Goal: Transaction & Acquisition: Purchase product/service

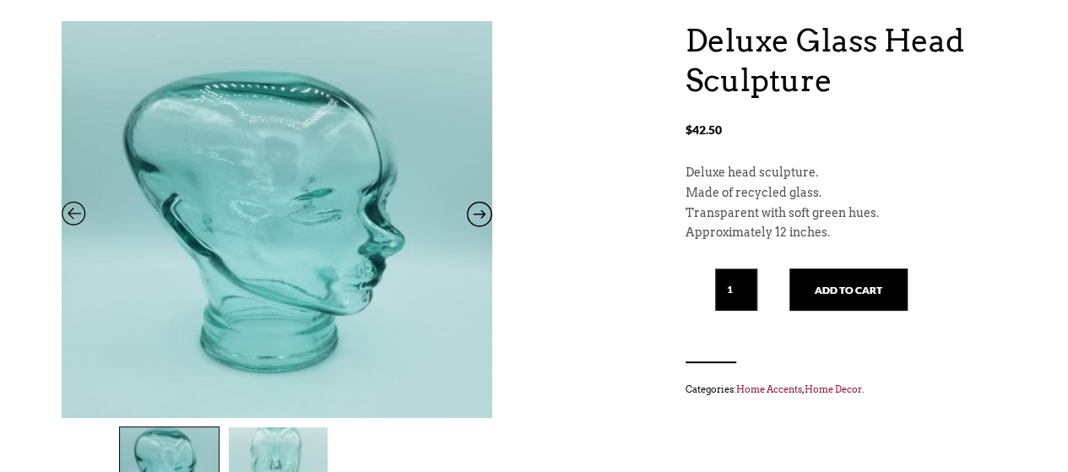
scroll to position [182, 0]
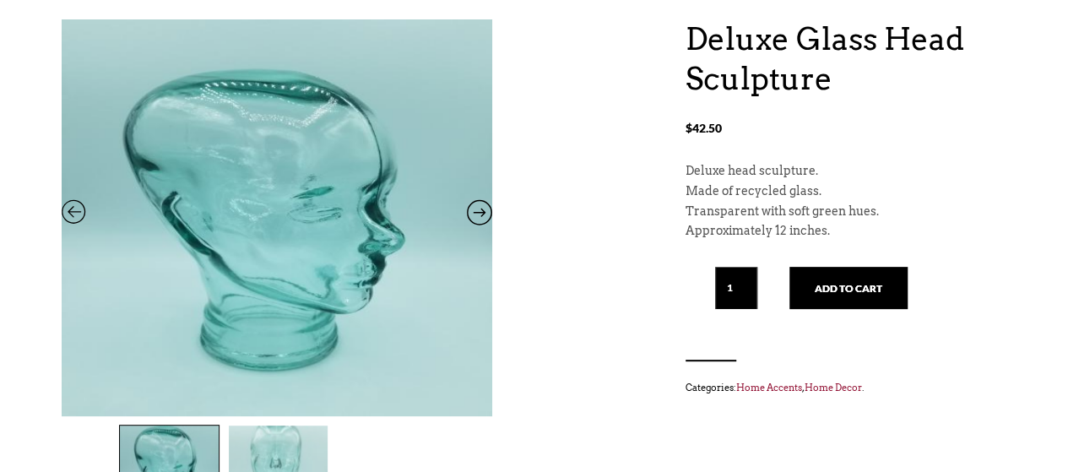
click at [475, 209] on icon at bounding box center [479, 216] width 25 height 22
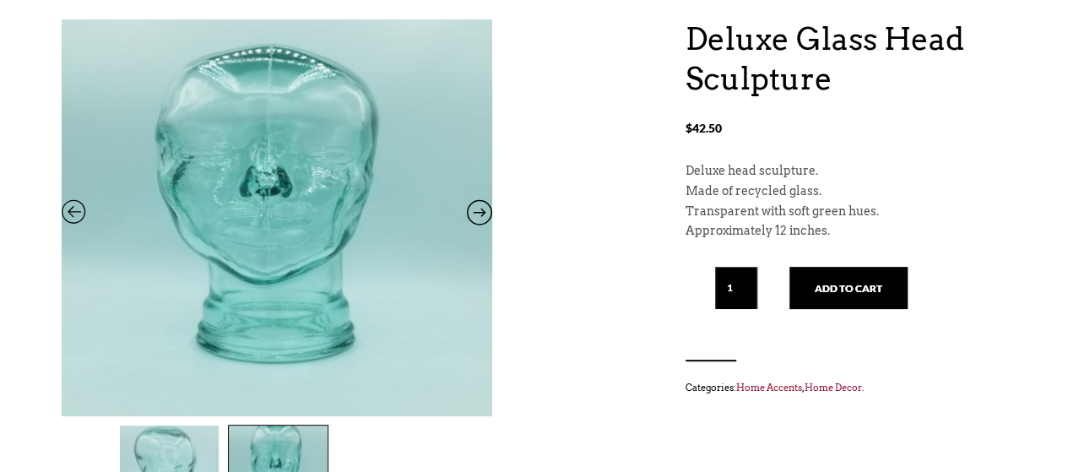
click at [475, 209] on icon at bounding box center [479, 216] width 25 height 22
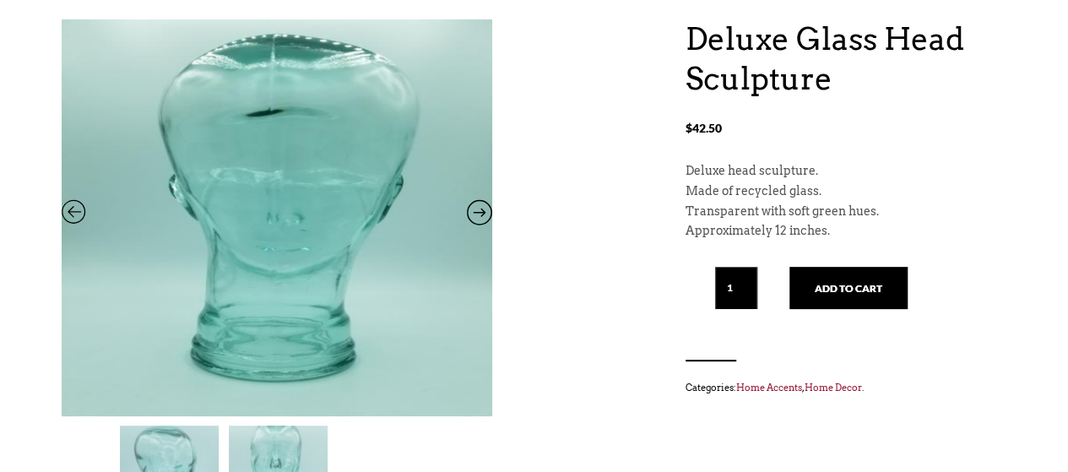
click at [475, 209] on icon at bounding box center [479, 216] width 25 height 22
click at [586, 247] on div "Deluxe Glass Head Sculpture $ 42.50 Deluxe Glass Head Sculpture $ 42.50 Deluxe …" at bounding box center [534, 343] width 945 height 648
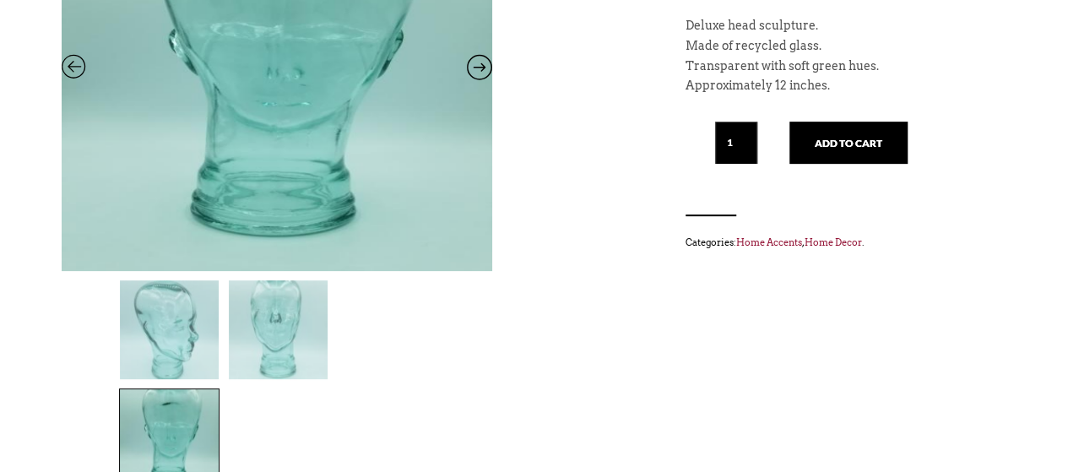
scroll to position [329, 0]
click at [182, 362] on img at bounding box center [169, 328] width 99 height 99
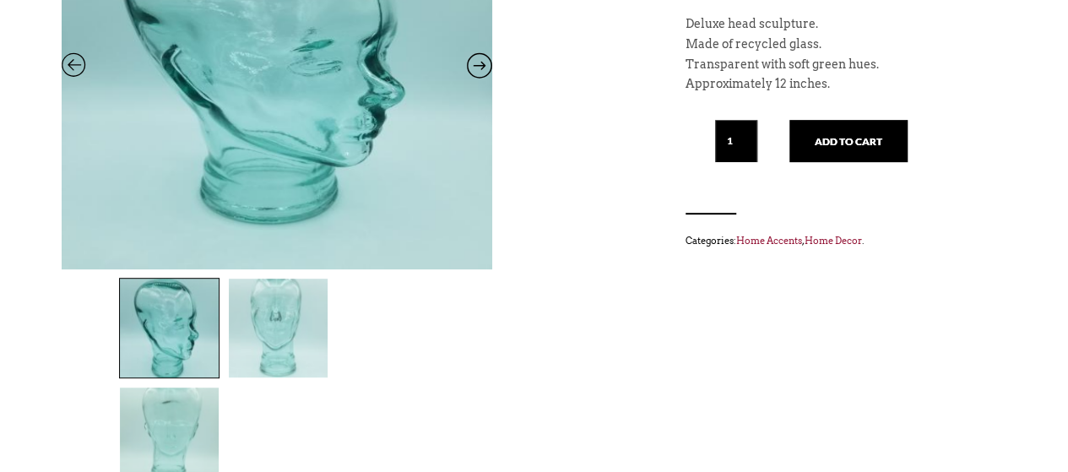
click at [301, 344] on img at bounding box center [278, 328] width 99 height 99
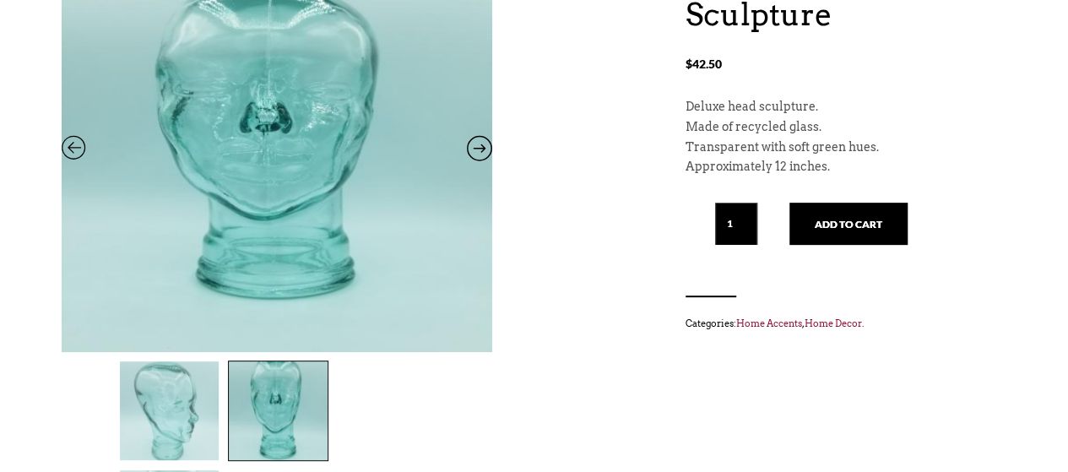
scroll to position [246, 0]
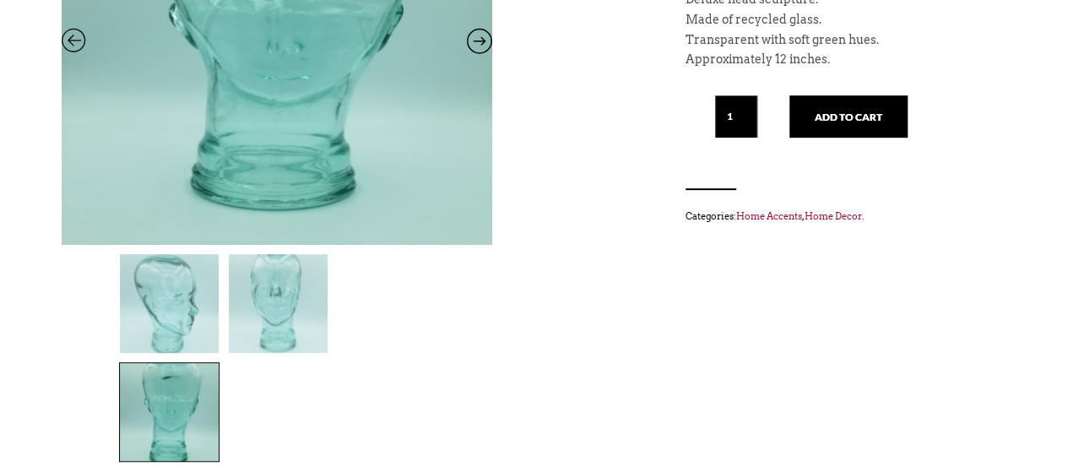
scroll to position [352, 0]
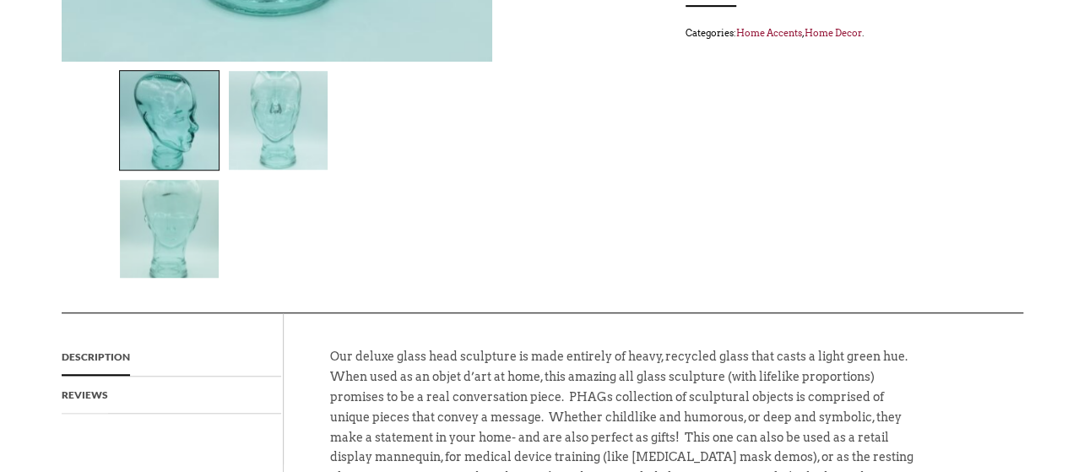
scroll to position [535, 0]
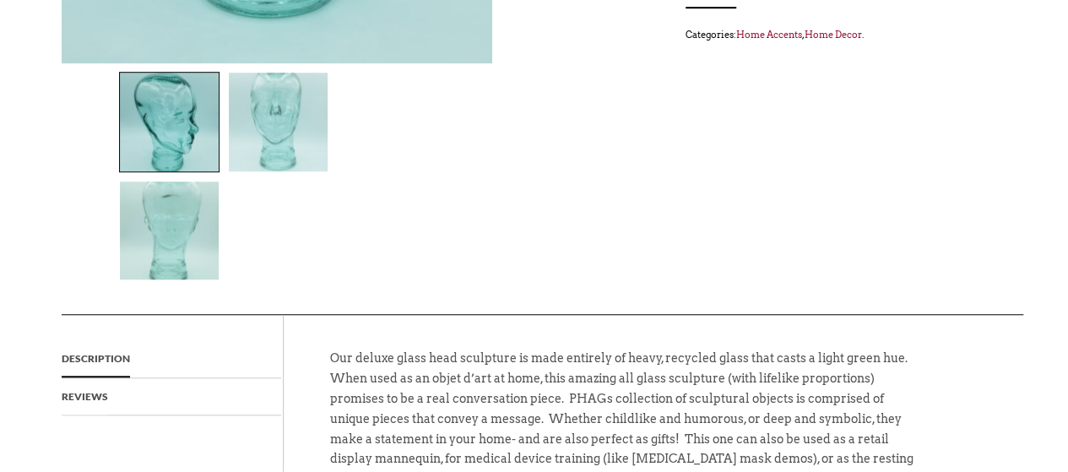
click at [209, 351] on ul "Description Reviews" at bounding box center [172, 390] width 221 height 151
click at [97, 378] on link "Reviews" at bounding box center [85, 396] width 46 height 37
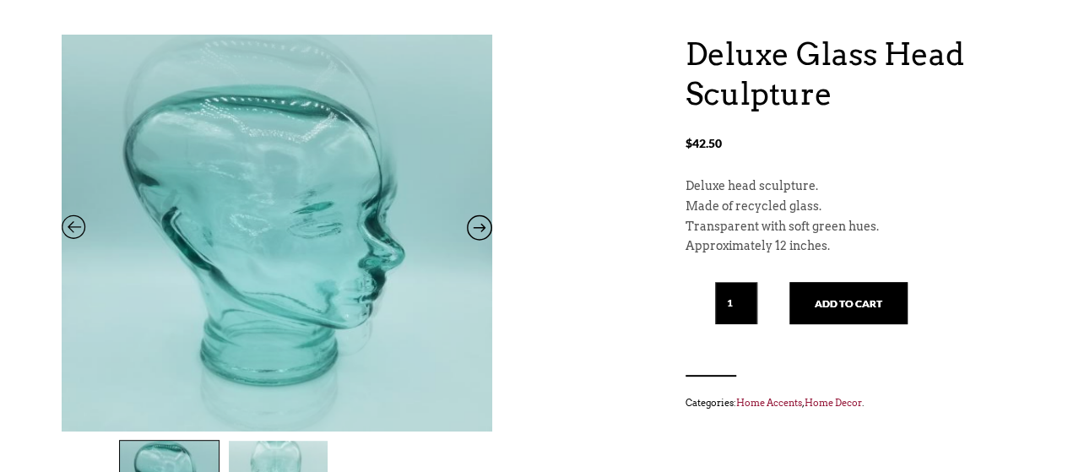
scroll to position [167, 0]
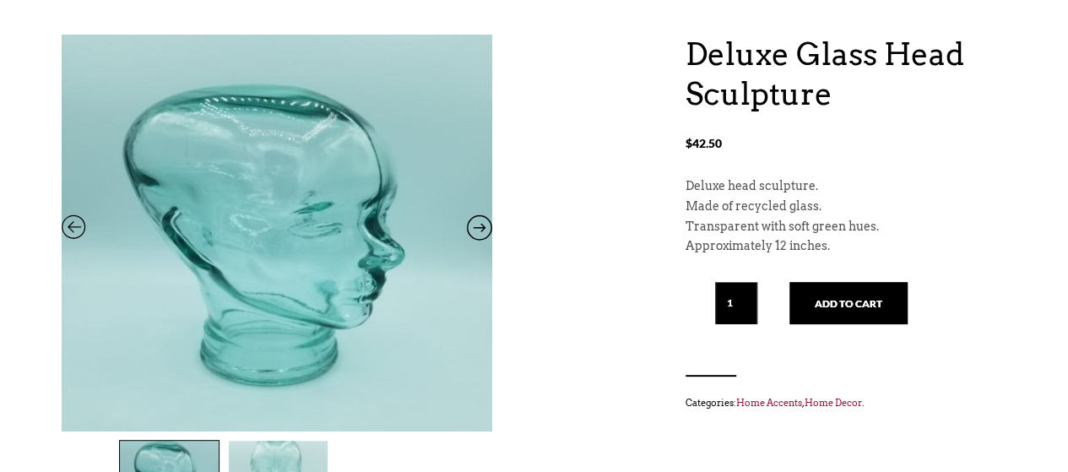
click at [834, 334] on div "Deluxe Glass Head Sculpture $ 42.50 Deluxe head sculpture. Made of recycled gla…" at bounding box center [846, 224] width 321 height 378
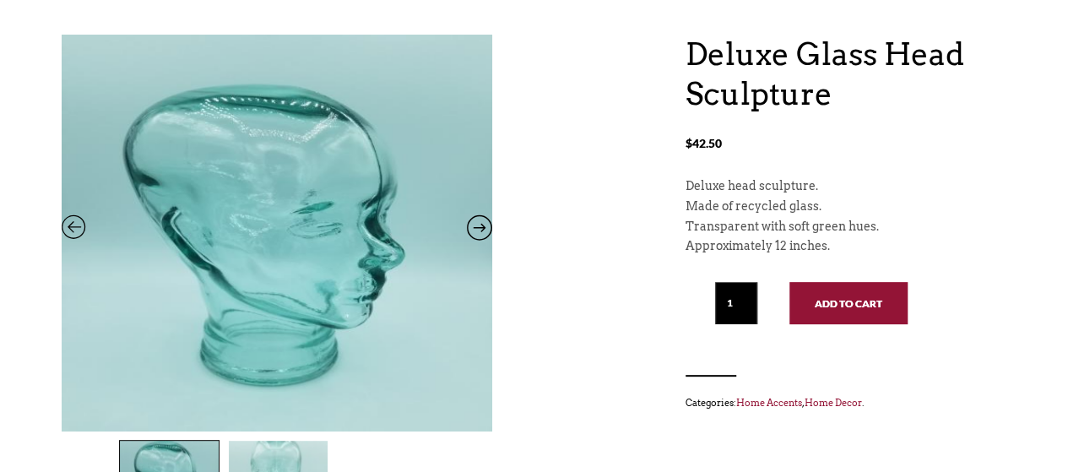
click at [825, 313] on button "Add to cart" at bounding box center [849, 303] width 118 height 42
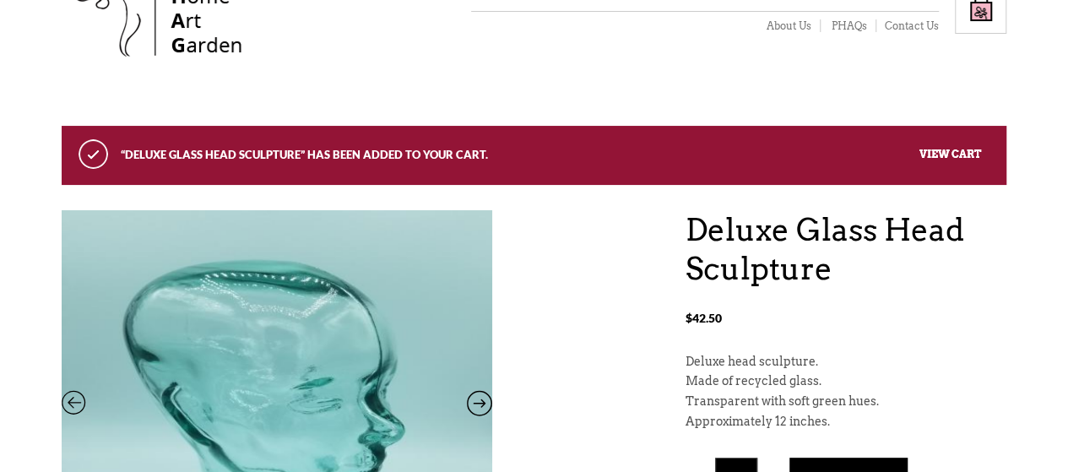
scroll to position [77, 0]
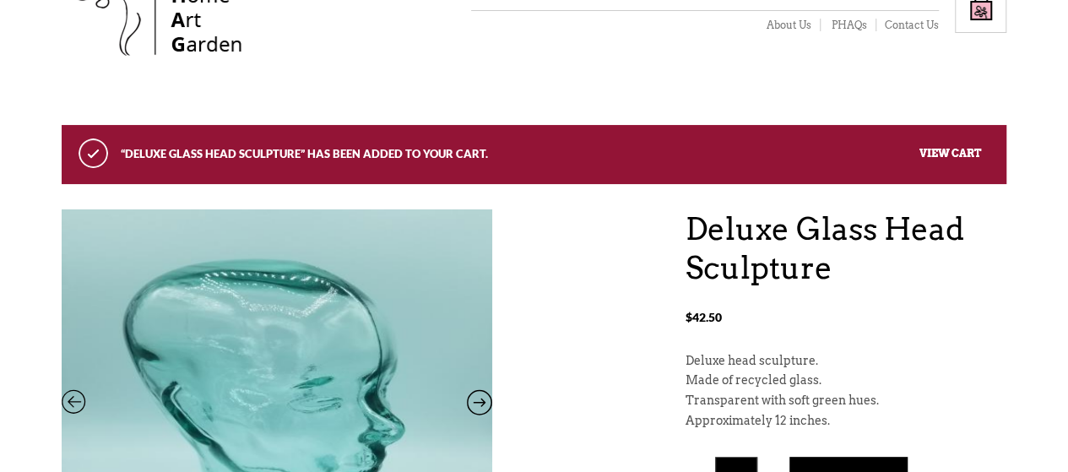
click at [992, 150] on div "“Deluxe Glass Head Sculpture” has been added to your cart. View cart" at bounding box center [534, 154] width 945 height 59
click at [793, 27] on link "About Us" at bounding box center [788, 26] width 65 height 14
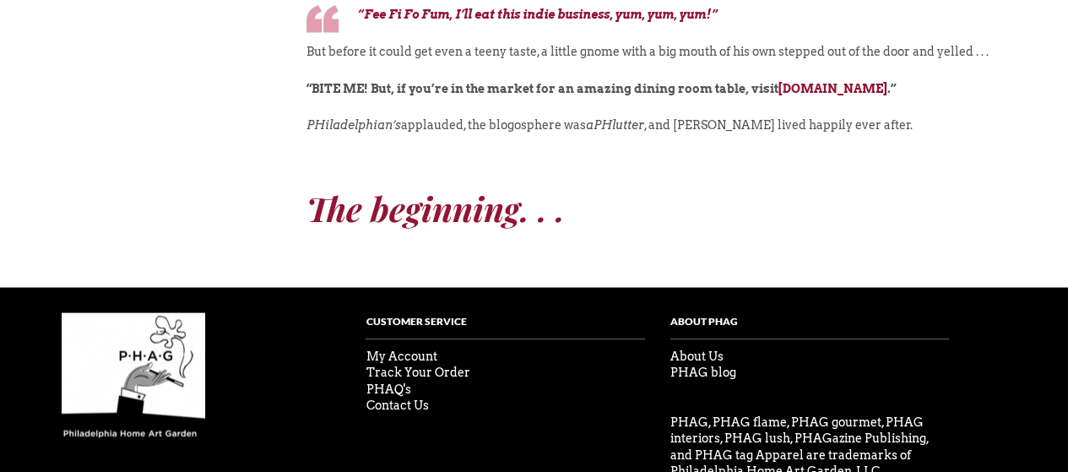
scroll to position [1436, 0]
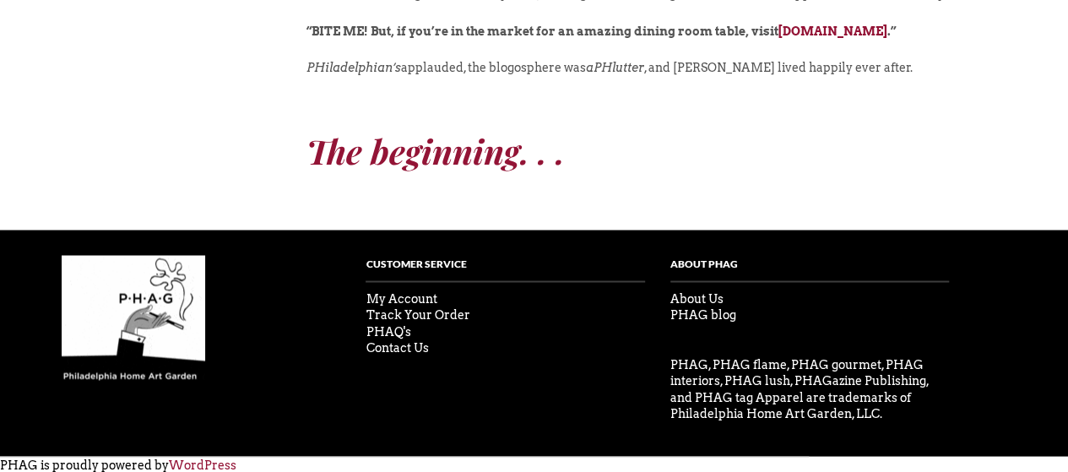
click at [708, 291] on p "About Us" at bounding box center [810, 299] width 279 height 17
click at [708, 293] on link "About Us" at bounding box center [697, 298] width 53 height 14
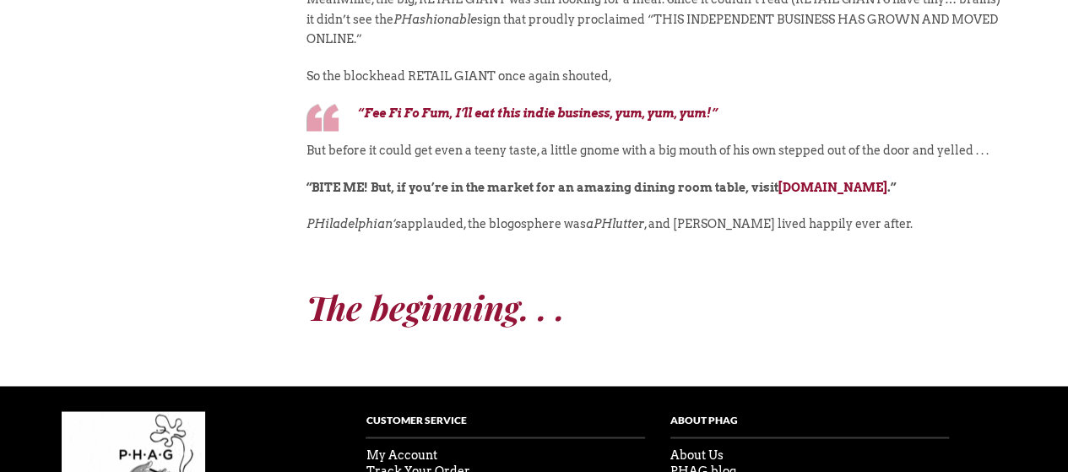
scroll to position [1279, 0]
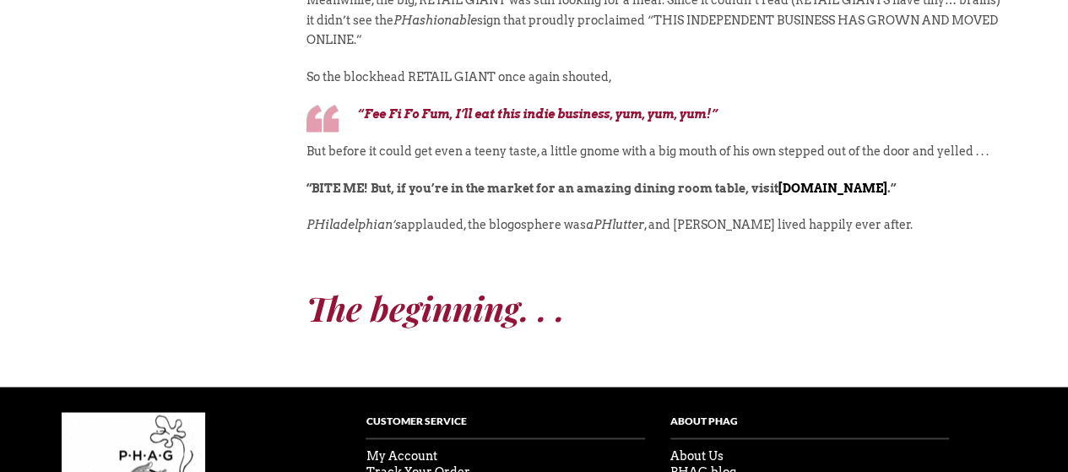
click at [831, 182] on link "[DOMAIN_NAME]" at bounding box center [833, 189] width 109 height 14
click at [829, 187] on link "www.thephagshop.com" at bounding box center [833, 189] width 109 height 14
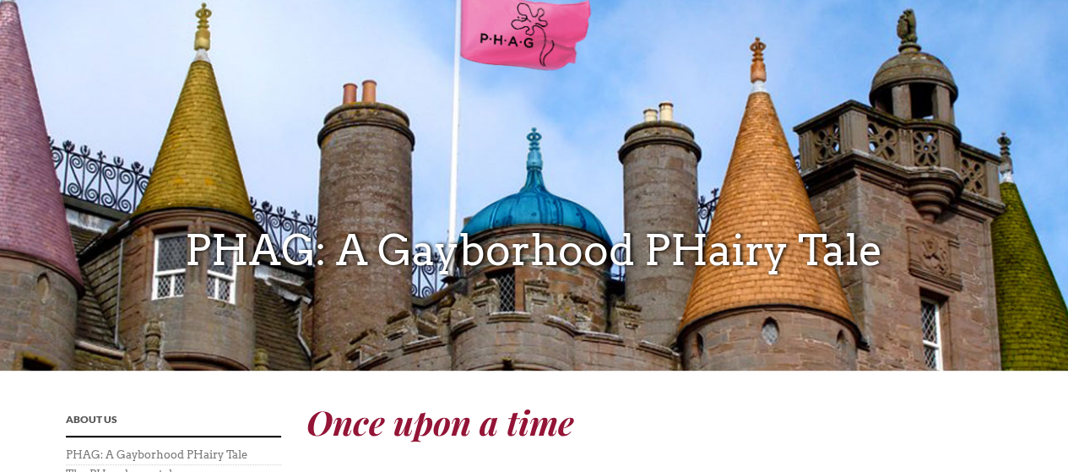
scroll to position [0, 0]
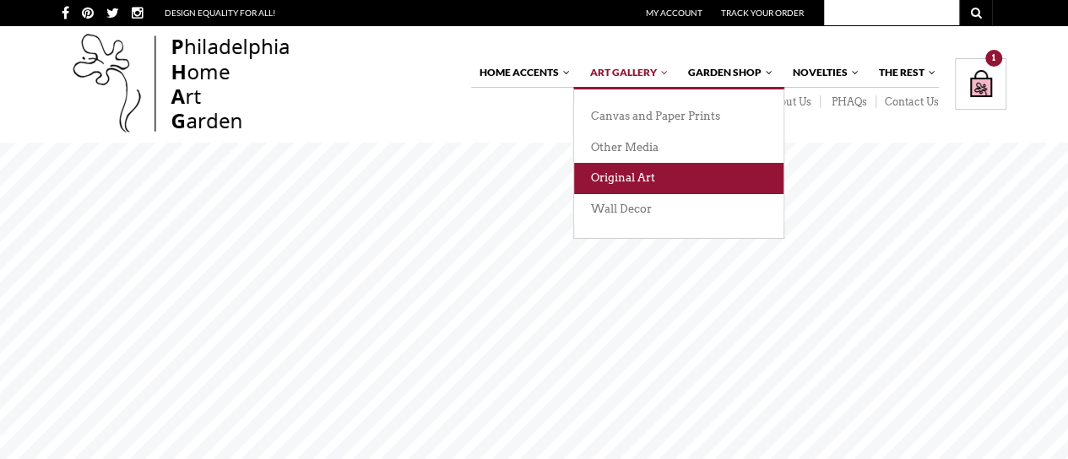
click at [611, 187] on link "Original Art" at bounding box center [678, 178] width 209 height 31
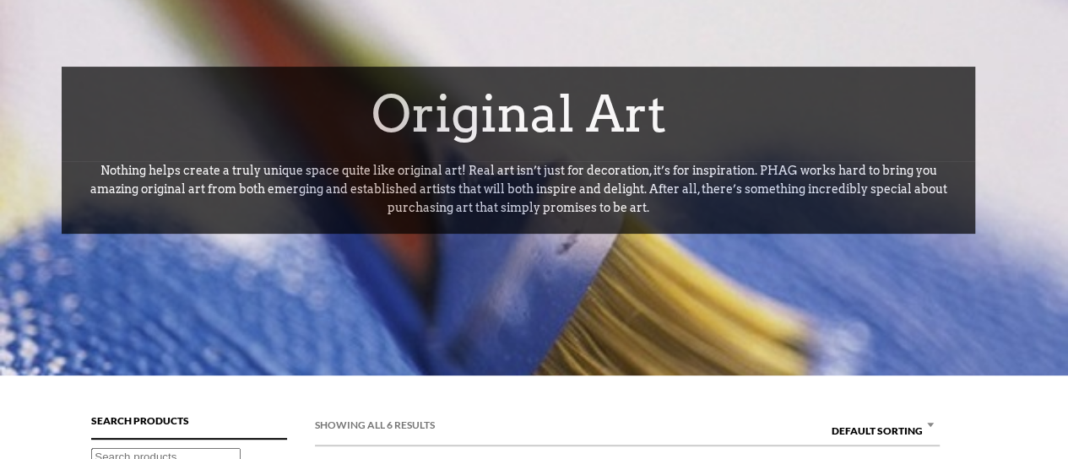
scroll to position [36, 0]
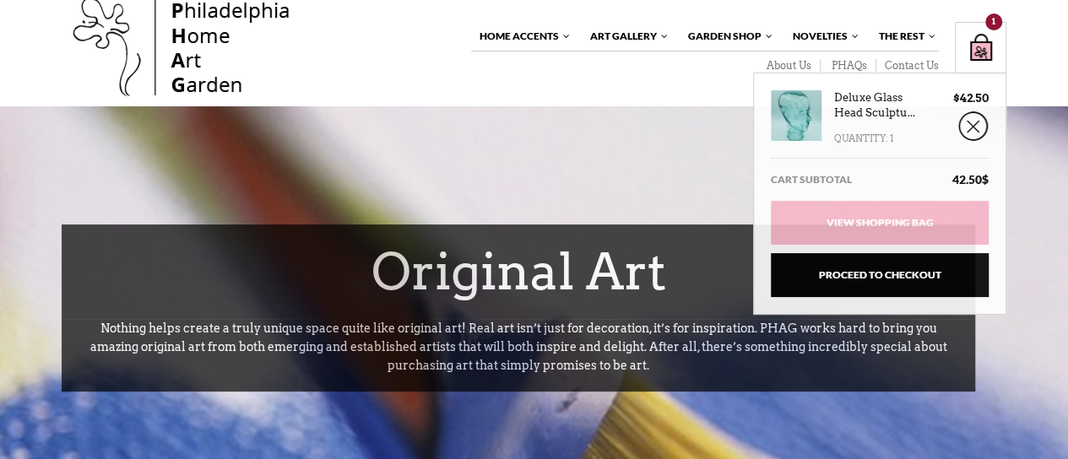
click at [985, 41] on div "Shopping Bag $ 42.50 / 1 item(s) 1" at bounding box center [981, 48] width 52 height 52
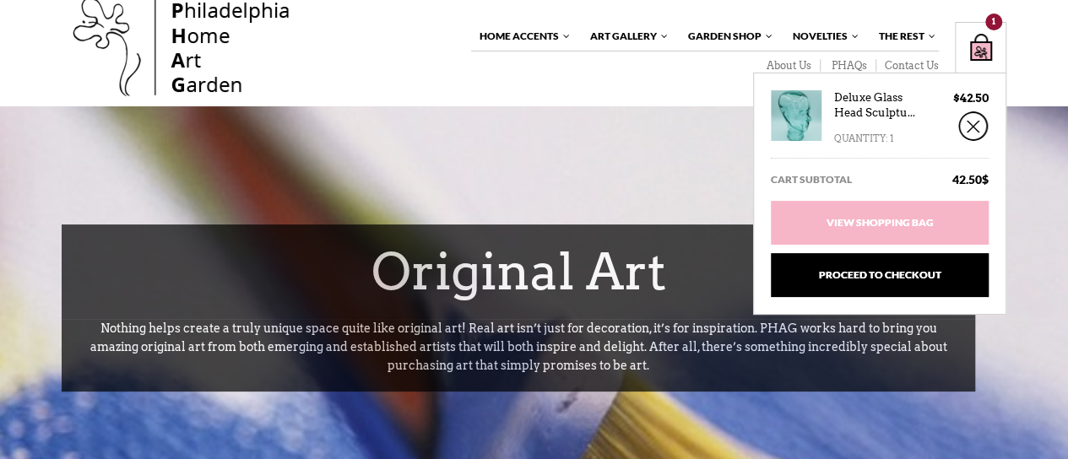
click at [965, 66] on div "Shopping Bag $ 42.50 / 1 item(s) 1" at bounding box center [981, 48] width 52 height 52
click at [861, 121] on div "Quantity: 1" at bounding box center [864, 134] width 60 height 27
click at [867, 114] on link "Deluxe Glass Head Sculptu..." at bounding box center [880, 105] width 93 height 30
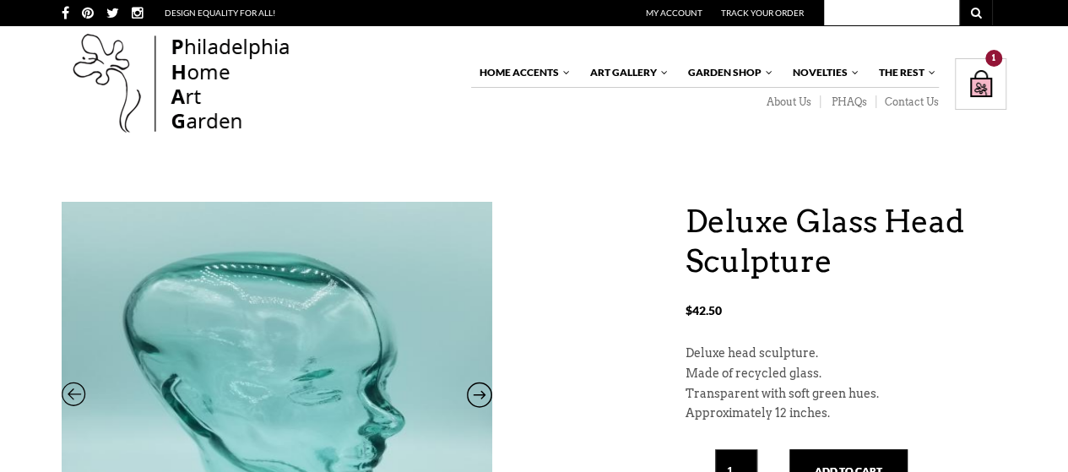
drag, startPoint x: 752, startPoint y: 109, endPoint x: 589, endPoint y: 187, distance: 180.6
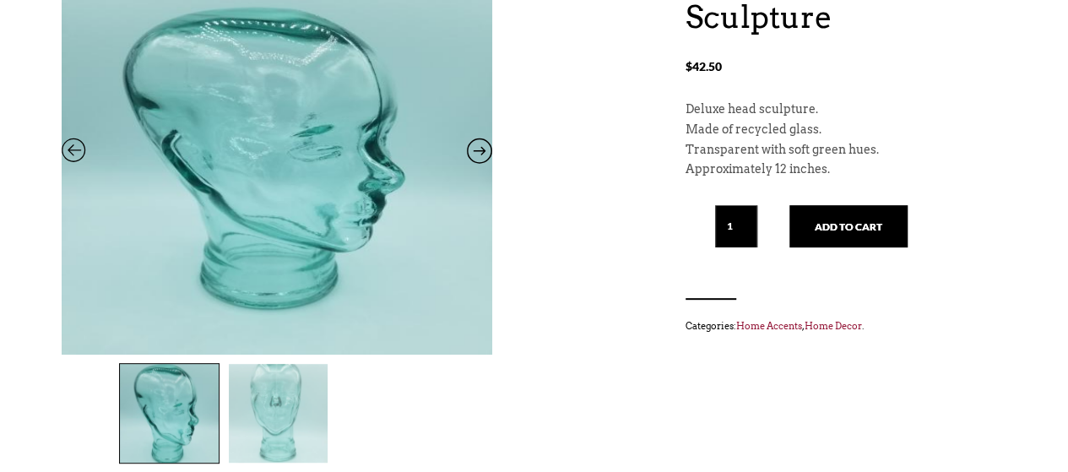
scroll to position [245, 0]
